Goal: Task Accomplishment & Management: Manage account settings

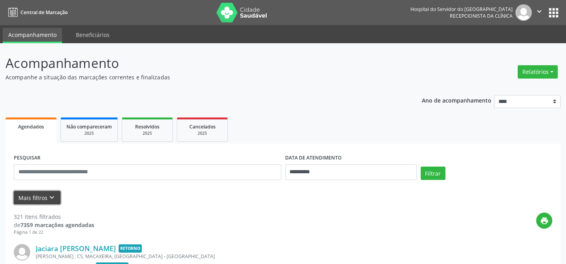
click at [35, 192] on button "Mais filtros keyboard_arrow_down" at bounding box center [37, 198] width 47 height 14
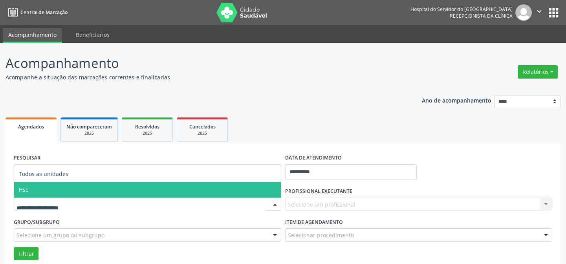
click at [33, 185] on span "Hse" at bounding box center [147, 190] width 267 height 16
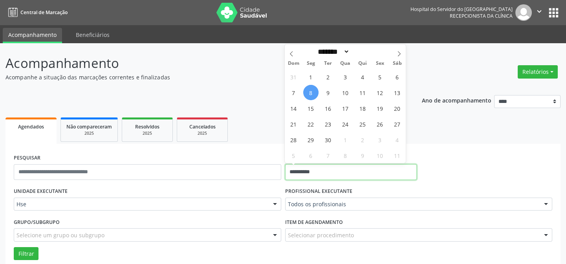
click at [308, 172] on input "**********" at bounding box center [351, 172] width 132 height 16
click at [313, 86] on span "8" at bounding box center [310, 92] width 15 height 15
type input "**********"
click at [312, 86] on span "8" at bounding box center [310, 92] width 15 height 15
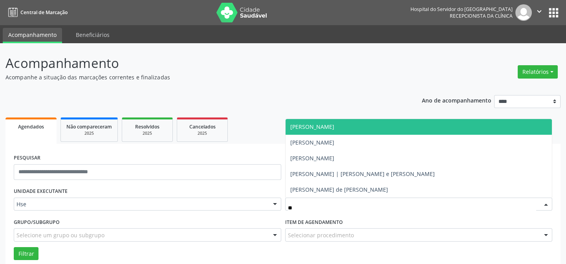
type input "***"
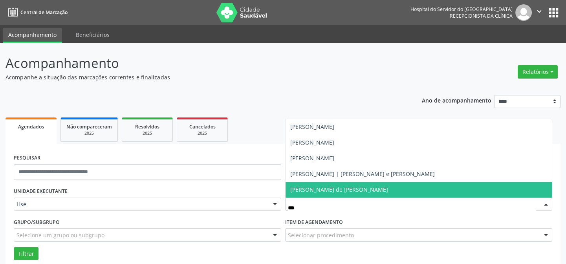
click at [314, 188] on span "[PERSON_NAME] de [PERSON_NAME]" at bounding box center [339, 189] width 98 height 7
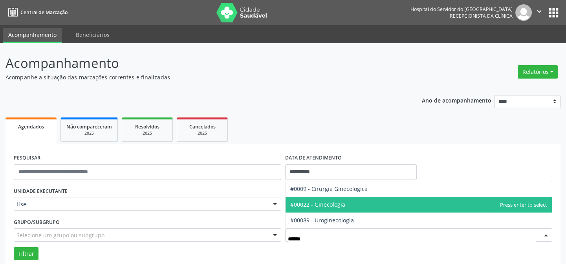
click at [328, 206] on span "#00022 - Ginecologia" at bounding box center [317, 204] width 55 height 7
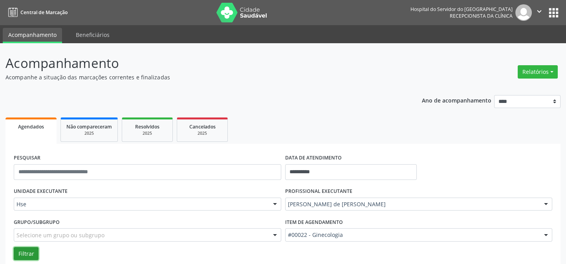
click at [29, 253] on button "Filtrar" at bounding box center [26, 253] width 25 height 13
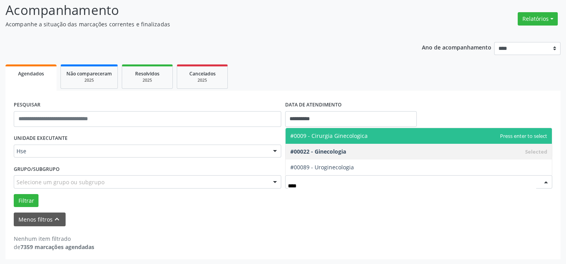
click at [328, 134] on span "#0009 - Cirurgia Ginecologica" at bounding box center [328, 135] width 77 height 7
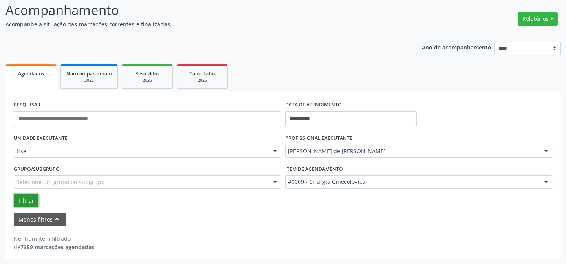
click at [24, 196] on button "Filtrar" at bounding box center [26, 200] width 25 height 13
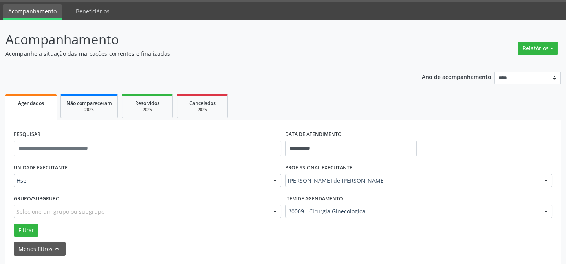
scroll to position [35, 0]
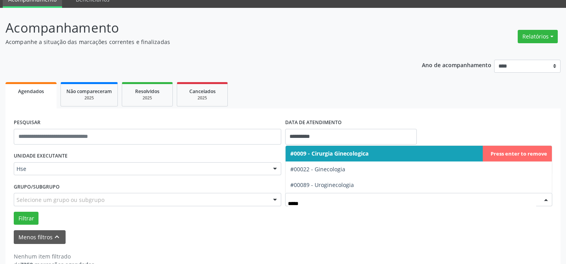
click at [348, 152] on span "#0009 - Cirurgia Ginecologica" at bounding box center [329, 153] width 78 height 7
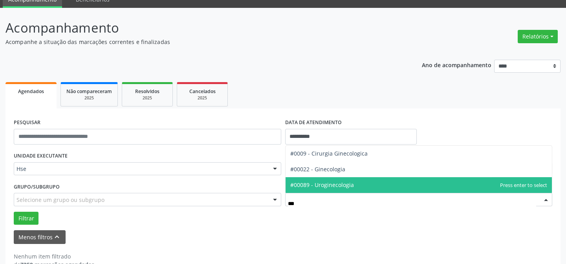
type input "****"
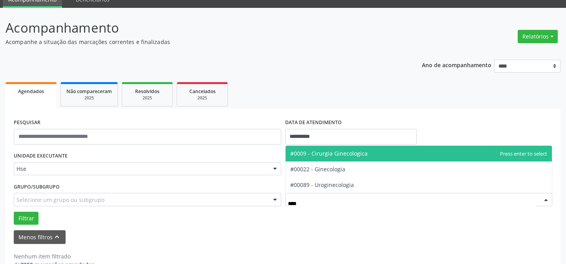
click at [321, 152] on span "#0009 - Cirurgia Ginecologica" at bounding box center [328, 153] width 77 height 7
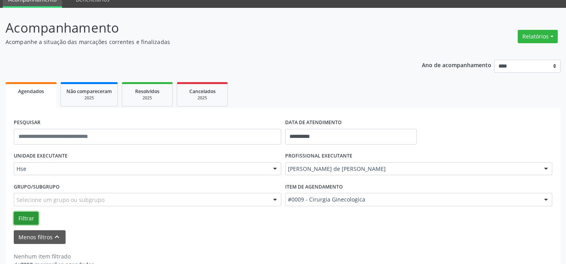
drag, startPoint x: 25, startPoint y: 217, endPoint x: 103, endPoint y: 211, distance: 78.9
click at [25, 217] on button "Filtrar" at bounding box center [26, 218] width 25 height 13
click at [20, 216] on button "Filtrar" at bounding box center [26, 218] width 25 height 13
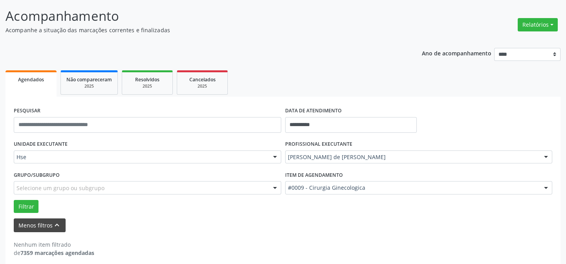
scroll to position [53, 0]
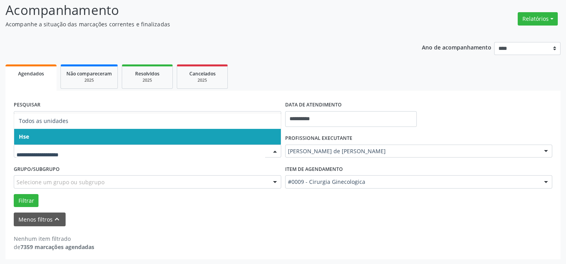
click at [47, 137] on span "Hse" at bounding box center [147, 137] width 267 height 16
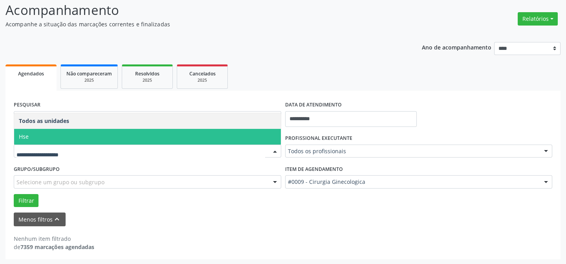
click at [39, 137] on span "Hse" at bounding box center [147, 137] width 267 height 16
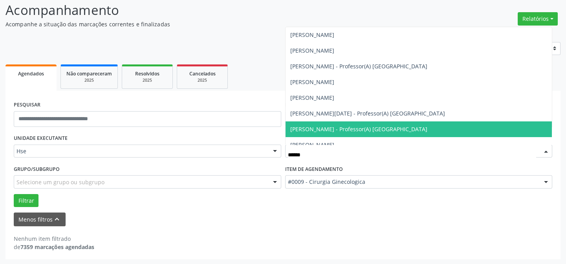
type input "*******"
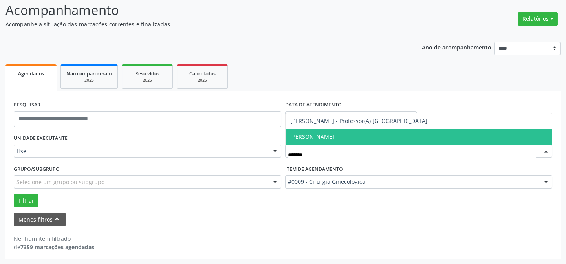
click at [343, 137] on span "[PERSON_NAME]" at bounding box center [419, 137] width 267 height 16
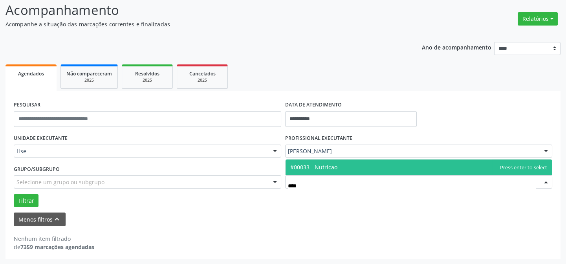
type input "*****"
click at [338, 165] on span "#00033 - Nutricao" at bounding box center [419, 167] width 267 height 16
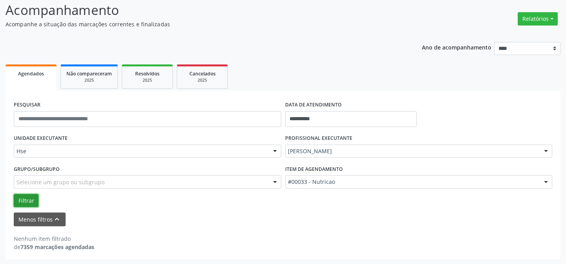
click at [27, 197] on button "Filtrar" at bounding box center [26, 200] width 25 height 13
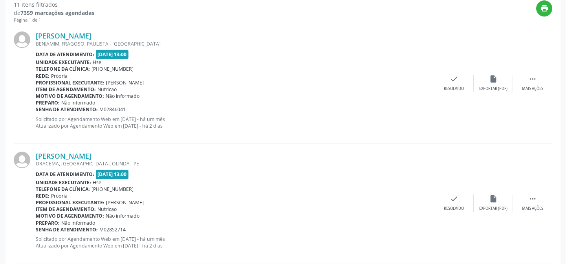
scroll to position [196, 0]
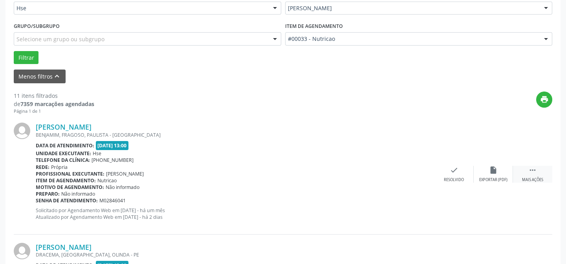
click at [537, 170] on div " Mais ações" at bounding box center [532, 174] width 39 height 17
click at [489, 175] on div "alarm_off Não compareceu" at bounding box center [493, 174] width 39 height 17
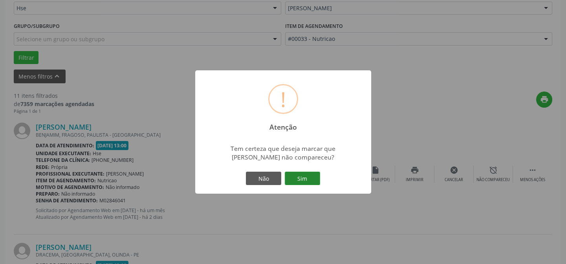
click at [297, 180] on button "Sim" at bounding box center [302, 178] width 35 height 13
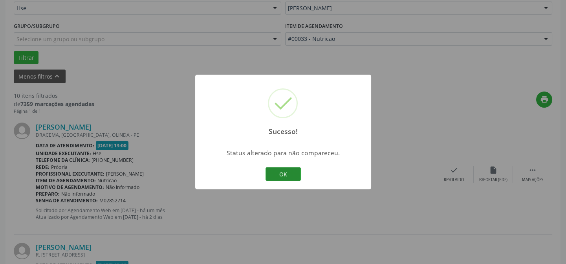
click at [290, 176] on button "OK" at bounding box center [283, 173] width 35 height 13
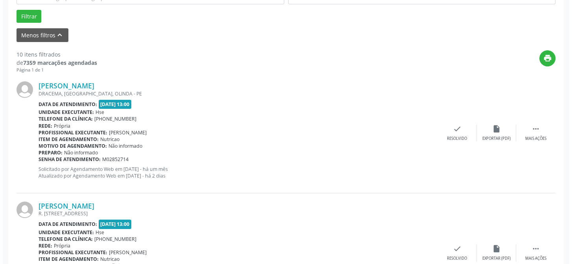
scroll to position [267, 0]
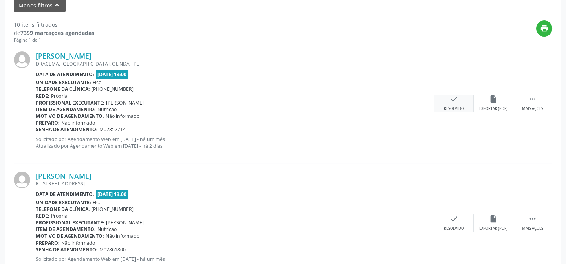
click at [456, 106] on div "Resolvido" at bounding box center [454, 108] width 20 height 5
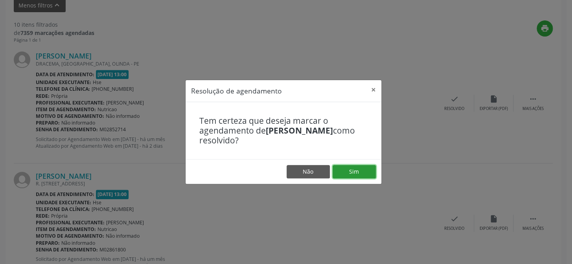
click at [354, 171] on button "Sim" at bounding box center [353, 171] width 43 height 13
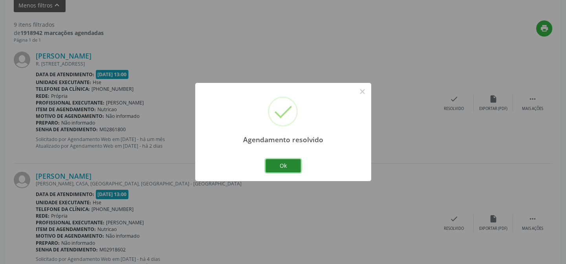
click at [288, 165] on button "Ok" at bounding box center [283, 165] width 35 height 13
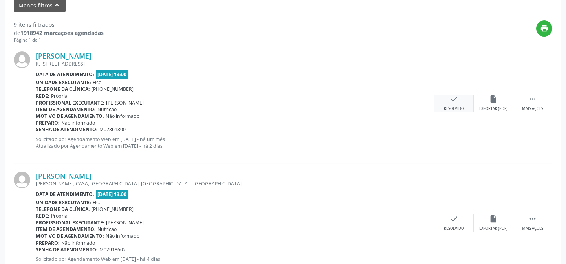
click at [460, 107] on div "Resolvido" at bounding box center [454, 108] width 20 height 5
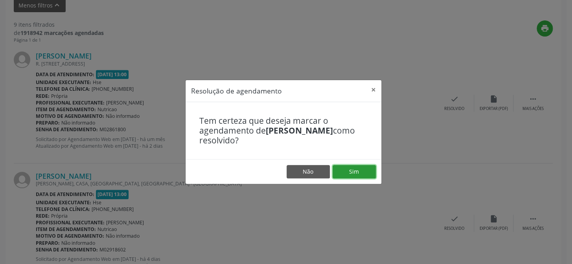
click at [356, 173] on button "Sim" at bounding box center [353, 171] width 43 height 13
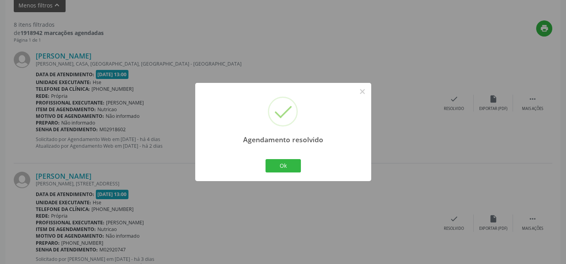
click at [262, 157] on div "Agendamento resolvido × Ok Cancel" at bounding box center [283, 132] width 176 height 98
click at [274, 161] on button "Ok" at bounding box center [283, 165] width 35 height 13
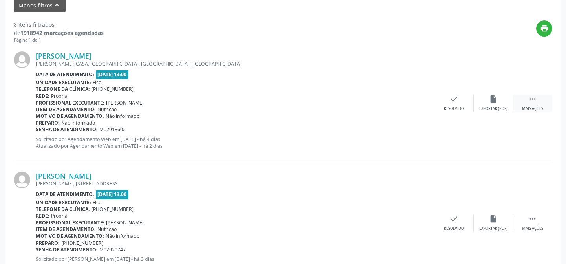
click at [526, 101] on div " Mais ações" at bounding box center [532, 103] width 39 height 17
click at [486, 107] on div "Não compareceu" at bounding box center [493, 108] width 33 height 5
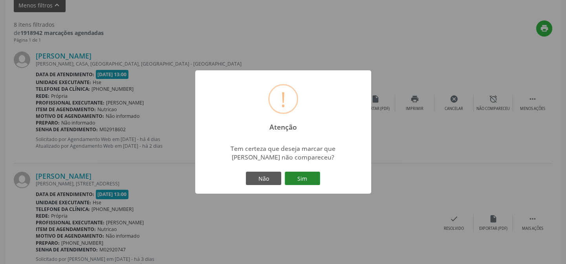
click at [303, 181] on button "Sim" at bounding box center [302, 178] width 35 height 13
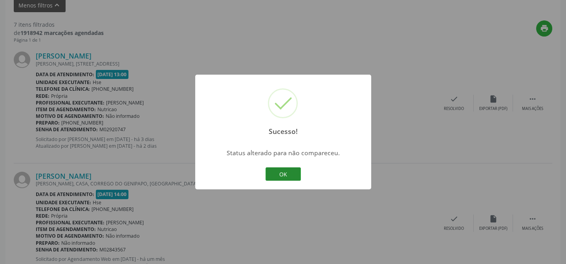
click at [284, 173] on button "OK" at bounding box center [283, 173] width 35 height 13
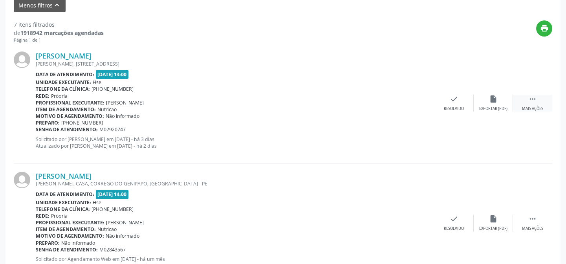
click at [526, 106] on div "Mais ações" at bounding box center [532, 108] width 21 height 5
click at [491, 106] on div "Não compareceu" at bounding box center [493, 108] width 33 height 5
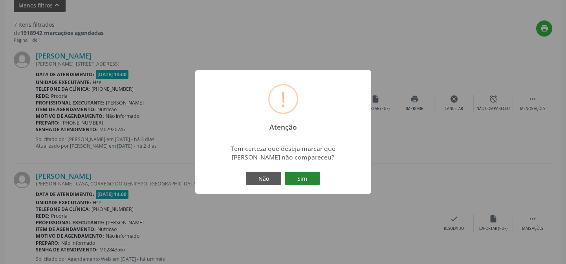
click at [300, 178] on button "Sim" at bounding box center [302, 178] width 35 height 13
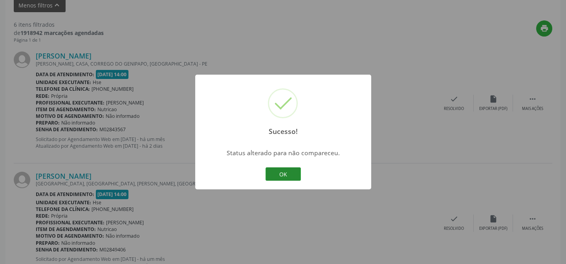
click at [278, 172] on button "OK" at bounding box center [283, 173] width 35 height 13
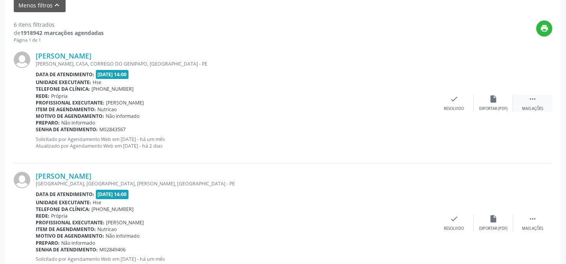
click at [533, 103] on div " Mais ações" at bounding box center [532, 103] width 39 height 17
click at [491, 106] on div "Não compareceu" at bounding box center [493, 108] width 33 height 5
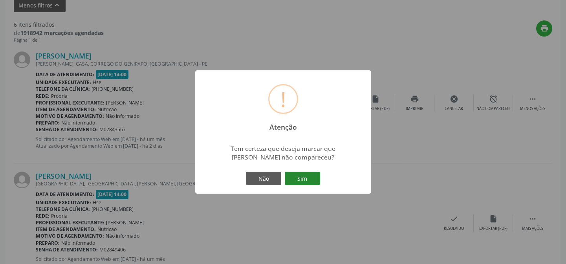
click at [310, 176] on button "Sim" at bounding box center [302, 178] width 35 height 13
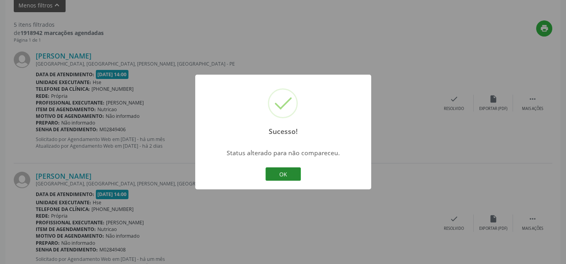
click at [297, 175] on button "OK" at bounding box center [283, 173] width 35 height 13
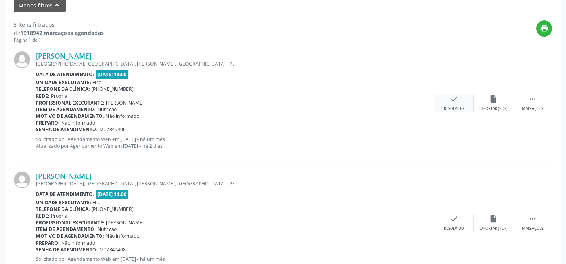
click at [455, 106] on div "Resolvido" at bounding box center [454, 108] width 20 height 5
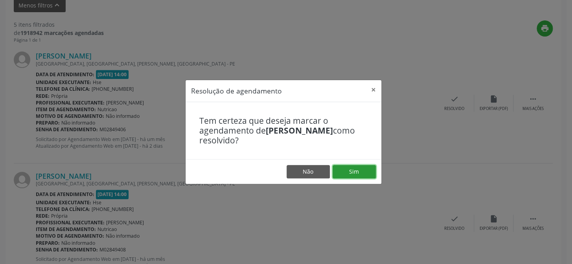
click at [361, 176] on button "Sim" at bounding box center [353, 171] width 43 height 13
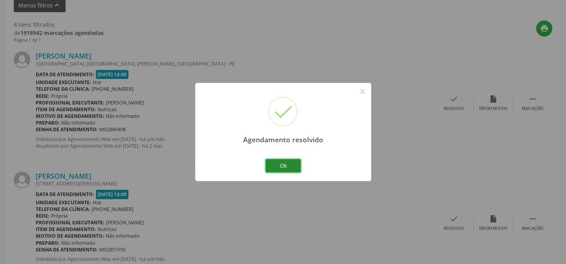
click at [279, 165] on button "Ok" at bounding box center [283, 165] width 35 height 13
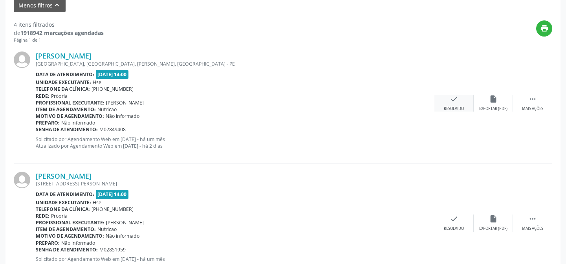
click at [453, 98] on icon "check" at bounding box center [454, 99] width 9 height 9
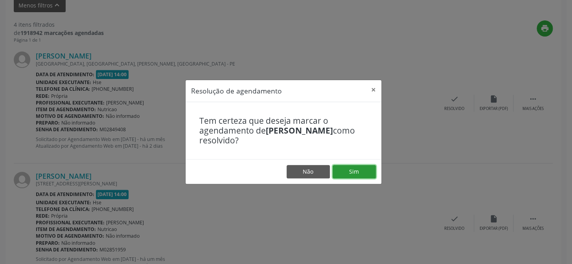
click at [358, 169] on button "Sim" at bounding box center [353, 171] width 43 height 13
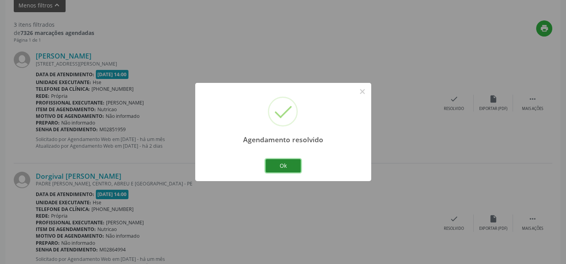
click at [285, 167] on button "Ok" at bounding box center [283, 165] width 35 height 13
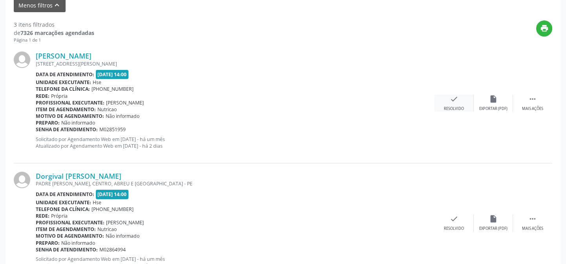
click at [451, 107] on div "Resolvido" at bounding box center [454, 108] width 20 height 5
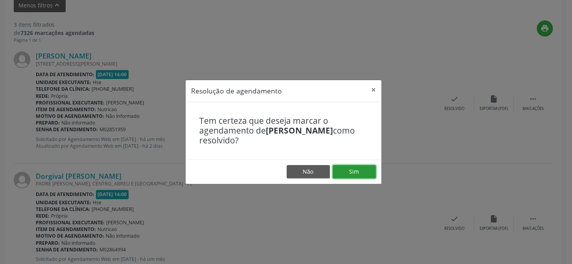
click at [349, 170] on button "Sim" at bounding box center [353, 171] width 43 height 13
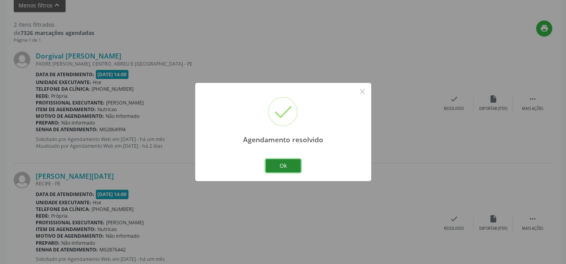
click at [279, 159] on button "Ok" at bounding box center [283, 165] width 35 height 13
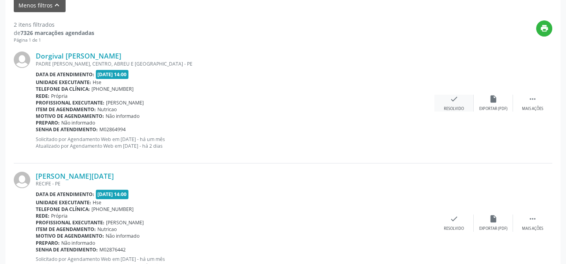
click at [453, 108] on div "Resolvido" at bounding box center [454, 108] width 20 height 5
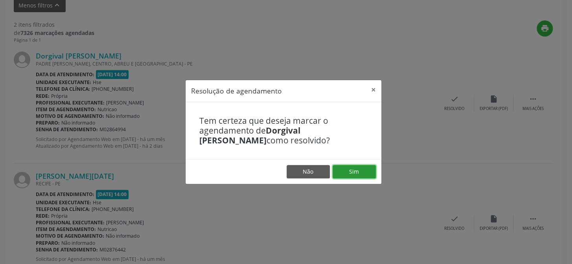
click at [356, 166] on button "Sim" at bounding box center [353, 171] width 43 height 13
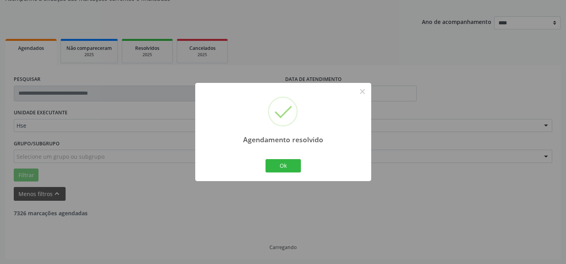
scroll to position [180, 0]
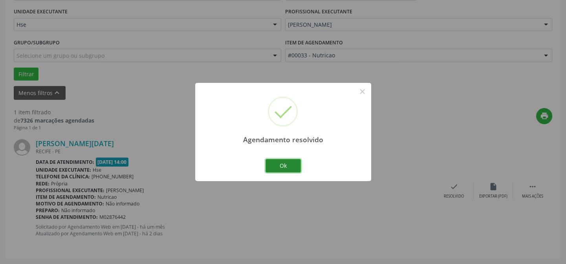
click at [283, 161] on button "Ok" at bounding box center [283, 165] width 35 height 13
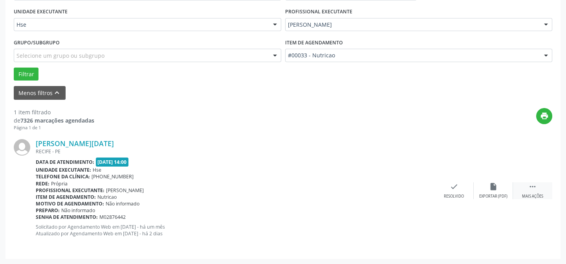
click at [530, 191] on div " Mais ações" at bounding box center [532, 190] width 39 height 17
click at [489, 194] on div "Não compareceu" at bounding box center [493, 196] width 33 height 5
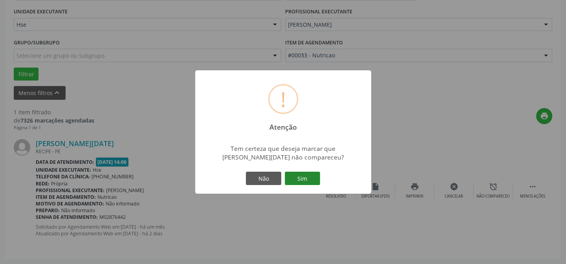
click at [311, 177] on button "Sim" at bounding box center [302, 178] width 35 height 13
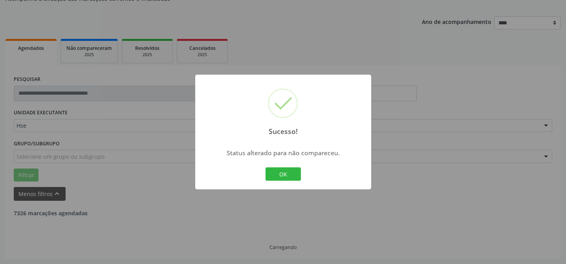
scroll to position [53, 0]
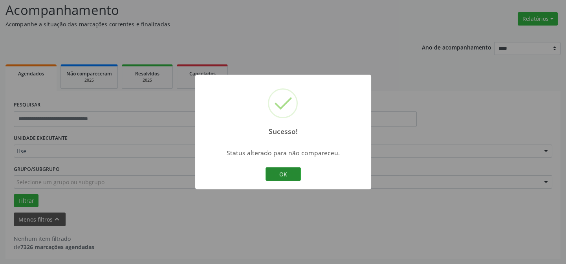
click at [288, 175] on button "OK" at bounding box center [283, 173] width 35 height 13
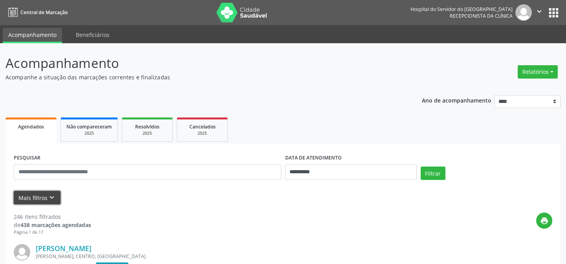
click at [51, 198] on icon "keyboard_arrow_down" at bounding box center [52, 197] width 9 height 9
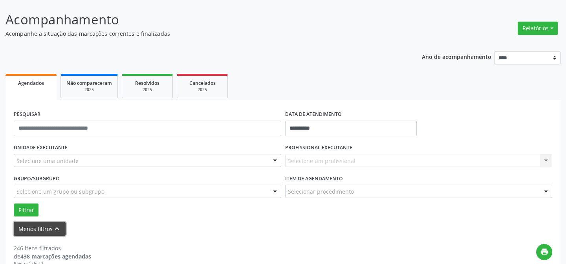
scroll to position [35, 0]
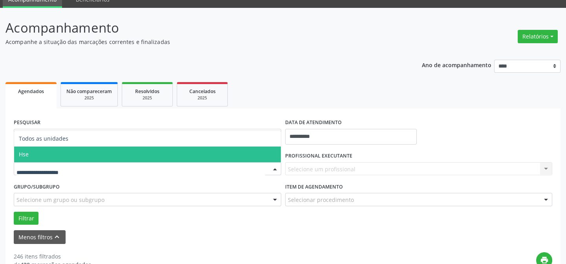
click at [43, 153] on span "Hse" at bounding box center [147, 155] width 267 height 16
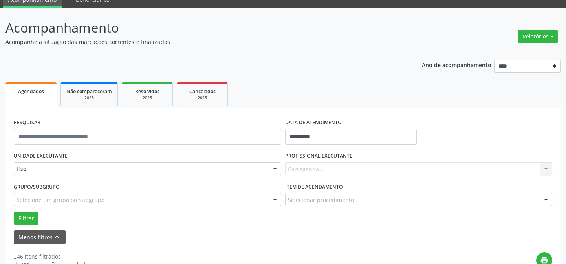
click at [43, 153] on div "UNIDADE EXECUTANTE Hse Todos as unidades Hse Nenhum resultado encontrado para: …" at bounding box center [147, 165] width 271 height 31
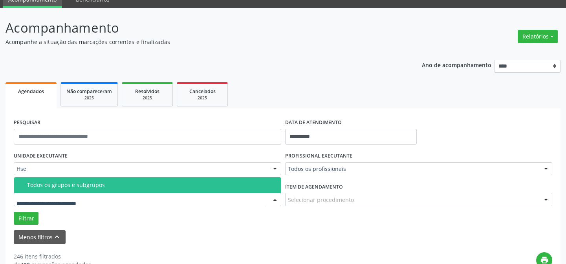
click at [110, 202] on input "text" at bounding box center [140, 204] width 249 height 16
click at [155, 231] on div "Menos filtros keyboard_arrow_up" at bounding box center [283, 237] width 543 height 14
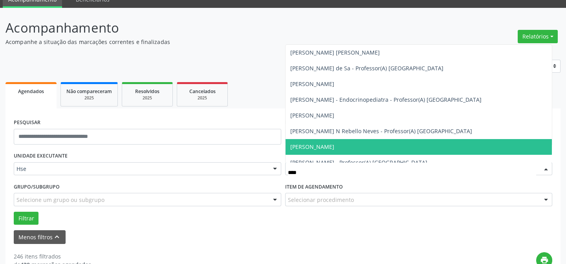
type input "*****"
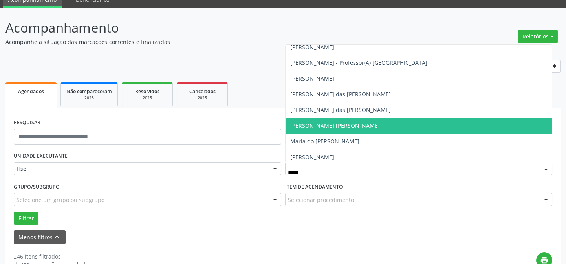
scroll to position [214, 0]
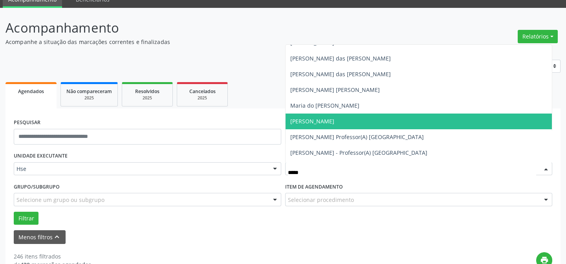
click at [353, 121] on span "[PERSON_NAME]" at bounding box center [419, 122] width 267 height 16
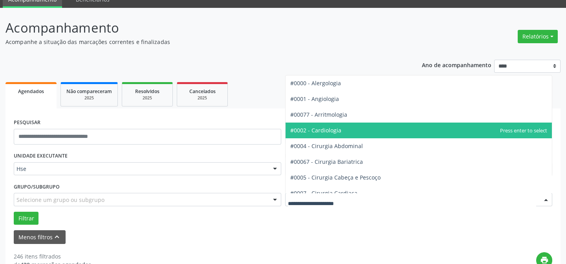
click at [346, 129] on span "#0002 - Cardiologia" at bounding box center [419, 131] width 267 height 16
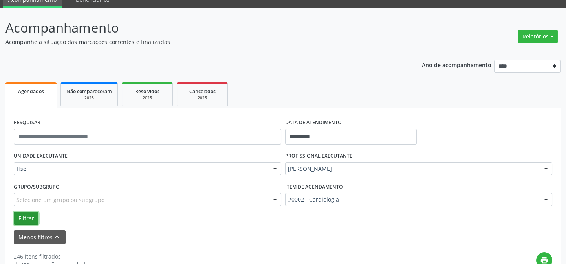
click at [27, 213] on button "Filtrar" at bounding box center [26, 218] width 25 height 13
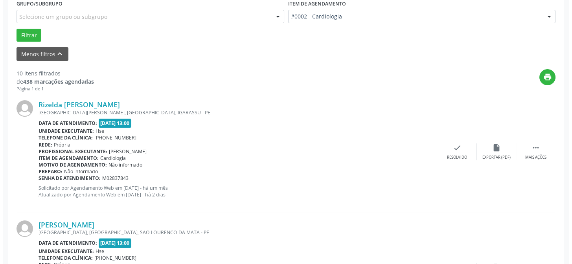
scroll to position [221, 0]
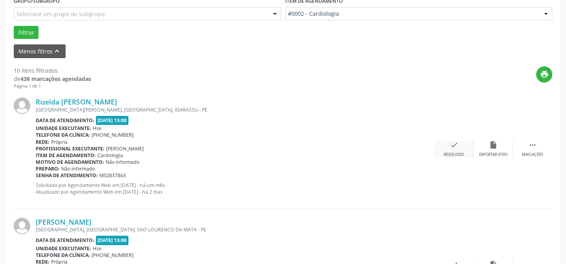
click at [457, 143] on icon "check" at bounding box center [454, 145] width 9 height 9
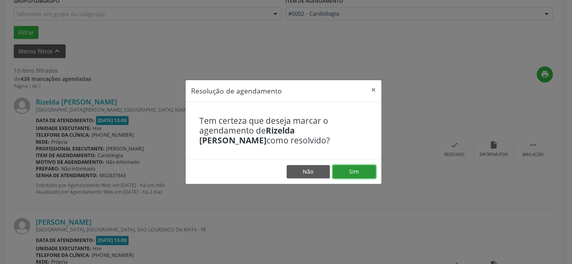
click at [365, 170] on button "Sim" at bounding box center [353, 171] width 43 height 13
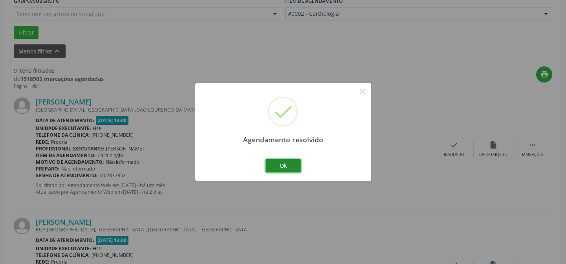
click at [285, 165] on button "Ok" at bounding box center [283, 165] width 35 height 13
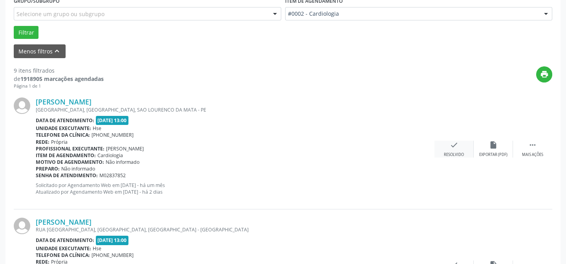
click at [450, 144] on icon "check" at bounding box center [454, 145] width 9 height 9
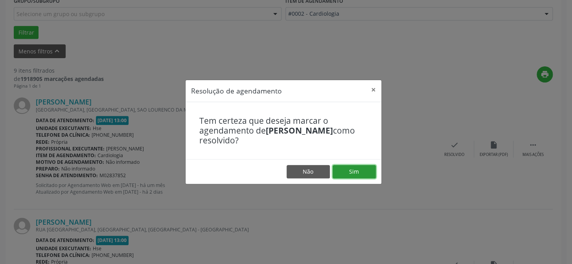
click at [349, 172] on button "Sim" at bounding box center [353, 171] width 43 height 13
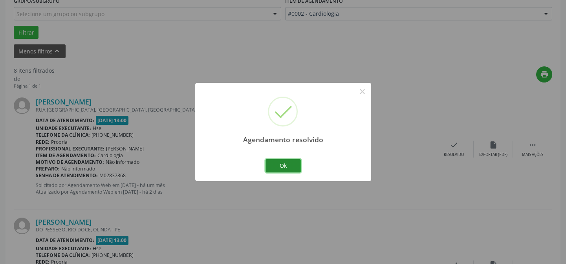
click at [295, 166] on button "Ok" at bounding box center [283, 165] width 35 height 13
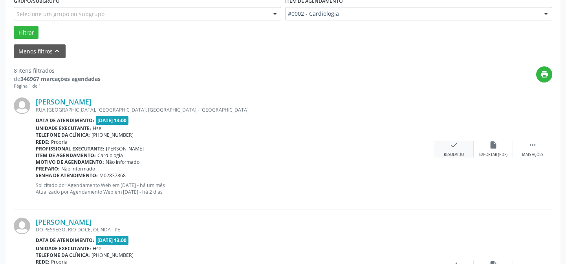
click at [451, 149] on div "check Resolvido" at bounding box center [453, 149] width 39 height 17
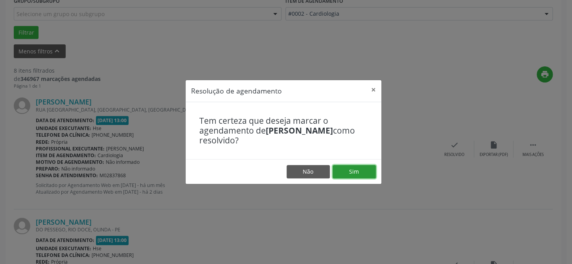
click at [345, 169] on button "Sim" at bounding box center [353, 171] width 43 height 13
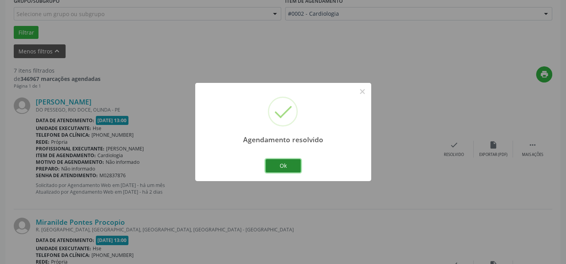
click at [295, 166] on button "Ok" at bounding box center [283, 165] width 35 height 13
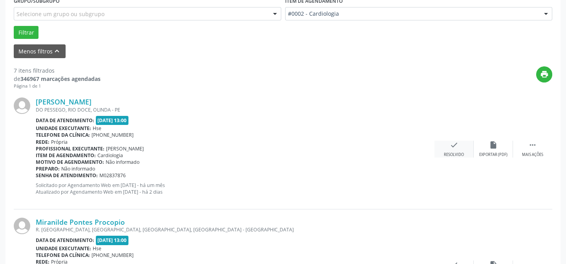
click at [450, 146] on icon "check" at bounding box center [454, 145] width 9 height 9
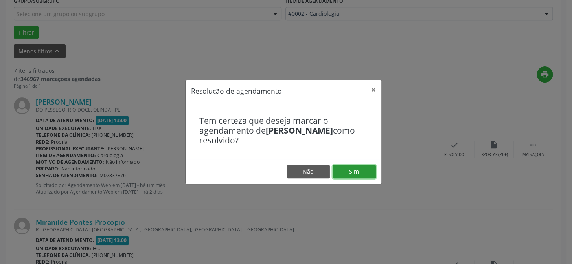
click at [348, 170] on button "Sim" at bounding box center [353, 171] width 43 height 13
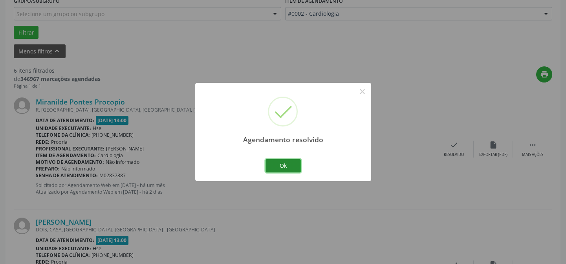
click at [294, 167] on button "Ok" at bounding box center [283, 165] width 35 height 13
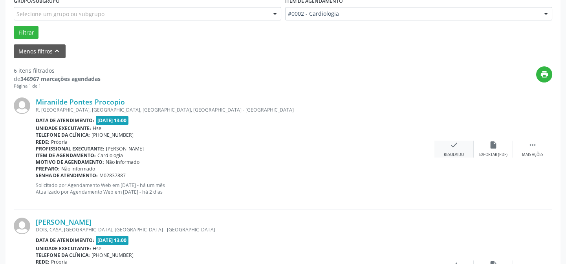
click at [455, 148] on icon "check" at bounding box center [454, 145] width 9 height 9
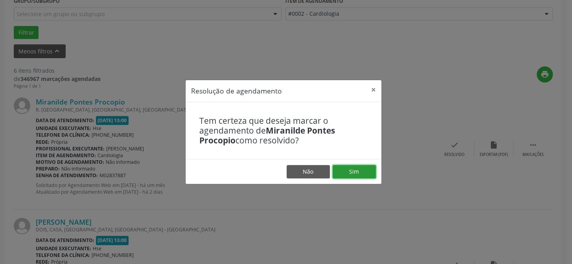
click at [347, 172] on button "Sim" at bounding box center [353, 171] width 43 height 13
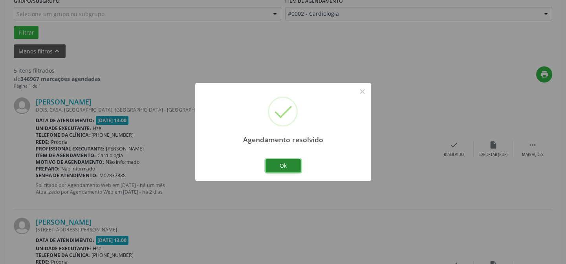
click at [292, 163] on button "Ok" at bounding box center [283, 165] width 35 height 13
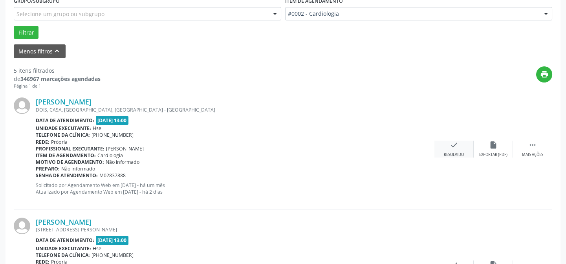
click at [451, 146] on icon "check" at bounding box center [454, 145] width 9 height 9
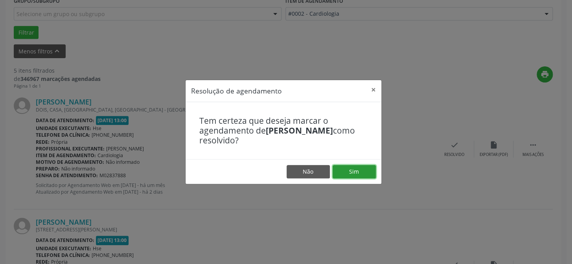
click at [347, 171] on button "Sim" at bounding box center [353, 171] width 43 height 13
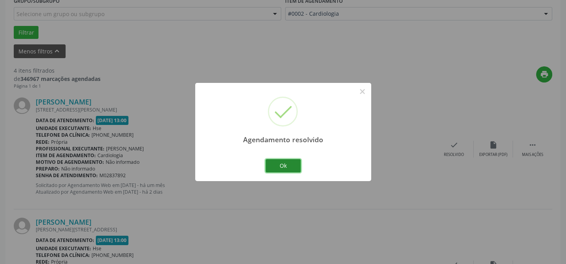
click at [288, 165] on button "Ok" at bounding box center [283, 165] width 35 height 13
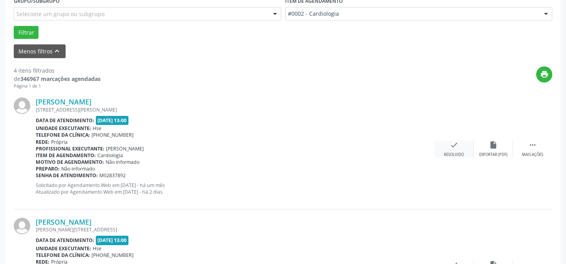
click at [453, 147] on icon "check" at bounding box center [454, 145] width 9 height 9
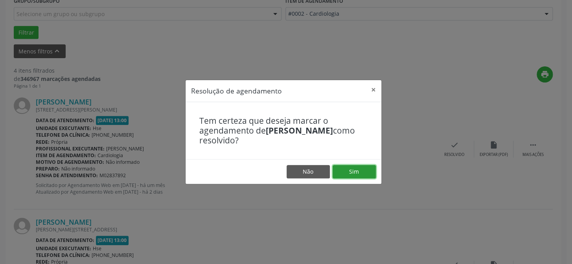
click at [345, 171] on button "Sim" at bounding box center [353, 171] width 43 height 13
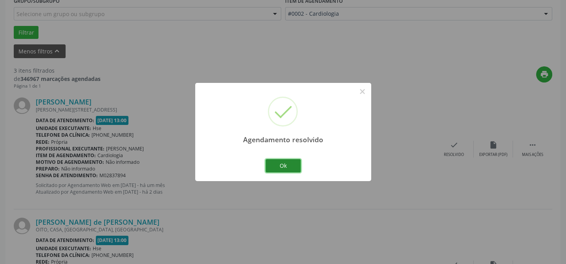
click at [285, 162] on button "Ok" at bounding box center [283, 165] width 35 height 13
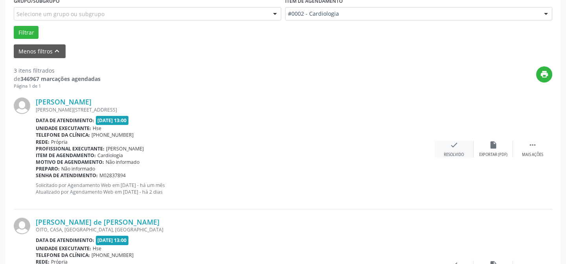
click at [453, 149] on div "check Resolvido" at bounding box center [453, 149] width 39 height 17
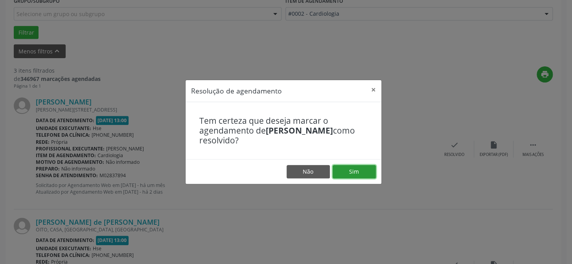
click at [346, 172] on button "Sim" at bounding box center [353, 171] width 43 height 13
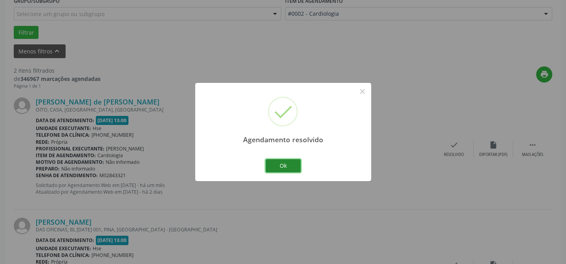
click at [290, 169] on button "Ok" at bounding box center [283, 165] width 35 height 13
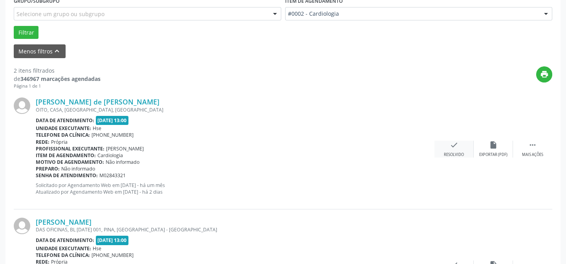
click at [449, 149] on div "check Resolvido" at bounding box center [453, 149] width 39 height 17
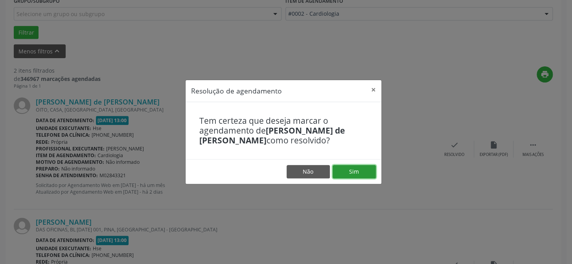
click at [357, 169] on button "Sim" at bounding box center [353, 171] width 43 height 13
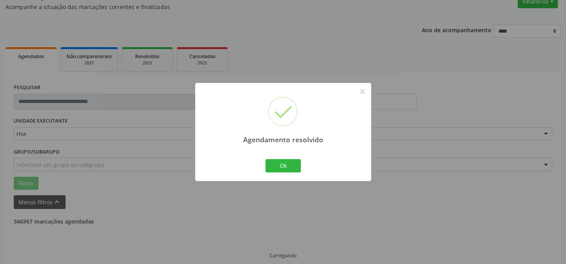
scroll to position [180, 0]
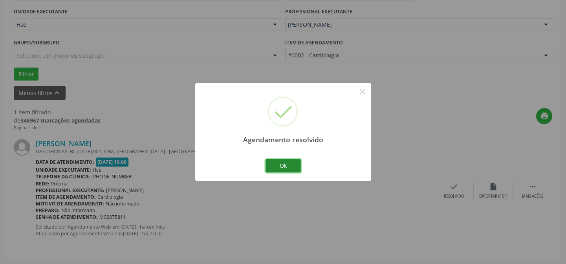
click at [287, 165] on button "Ok" at bounding box center [283, 165] width 35 height 13
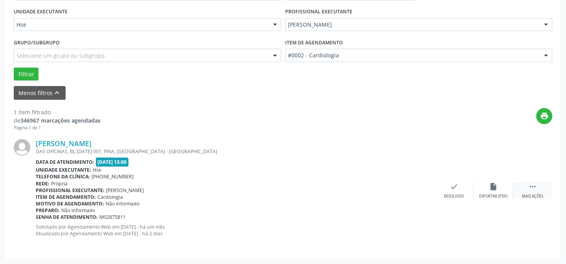
click at [532, 189] on icon "" at bounding box center [532, 186] width 9 height 9
click at [489, 185] on icon "alarm_off" at bounding box center [493, 186] width 9 height 9
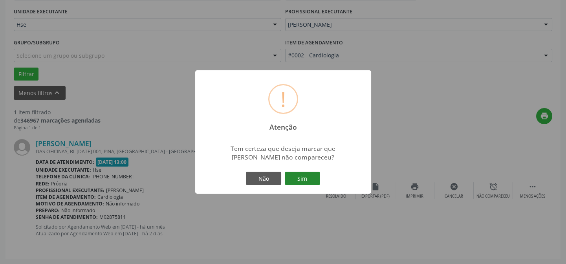
click at [309, 176] on button "Sim" at bounding box center [302, 178] width 35 height 13
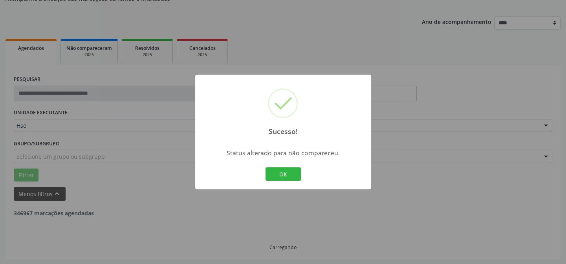
scroll to position [53, 0]
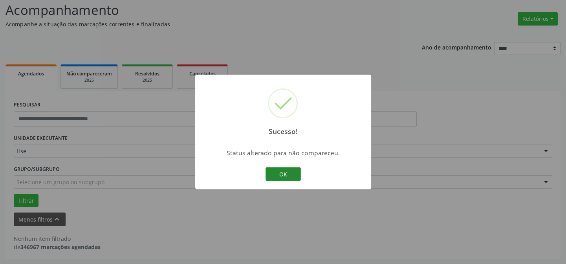
click at [291, 174] on button "OK" at bounding box center [283, 173] width 35 height 13
